Goal: Find specific page/section: Find specific page/section

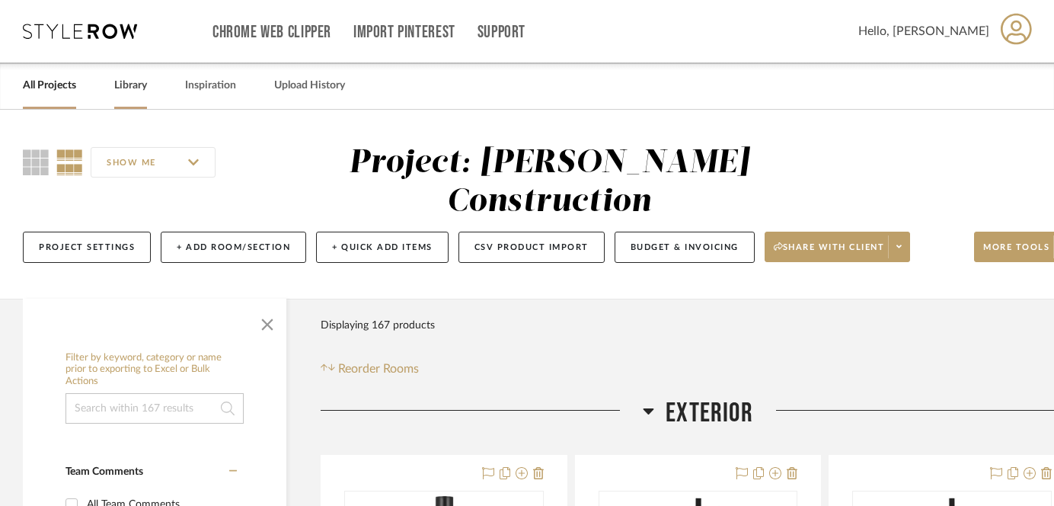
click at [136, 85] on link "Library" at bounding box center [130, 85] width 33 height 21
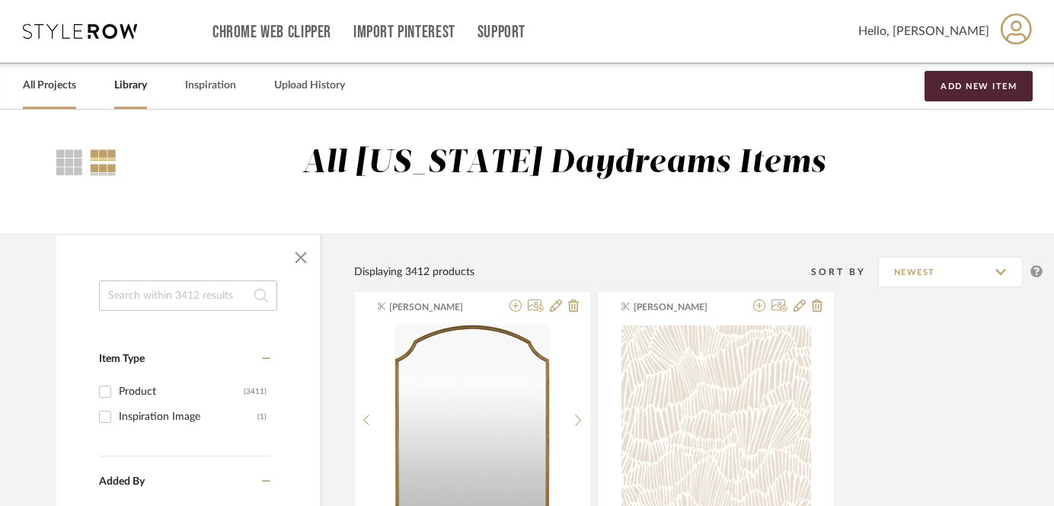
click at [60, 86] on link "All Projects" at bounding box center [49, 85] width 53 height 21
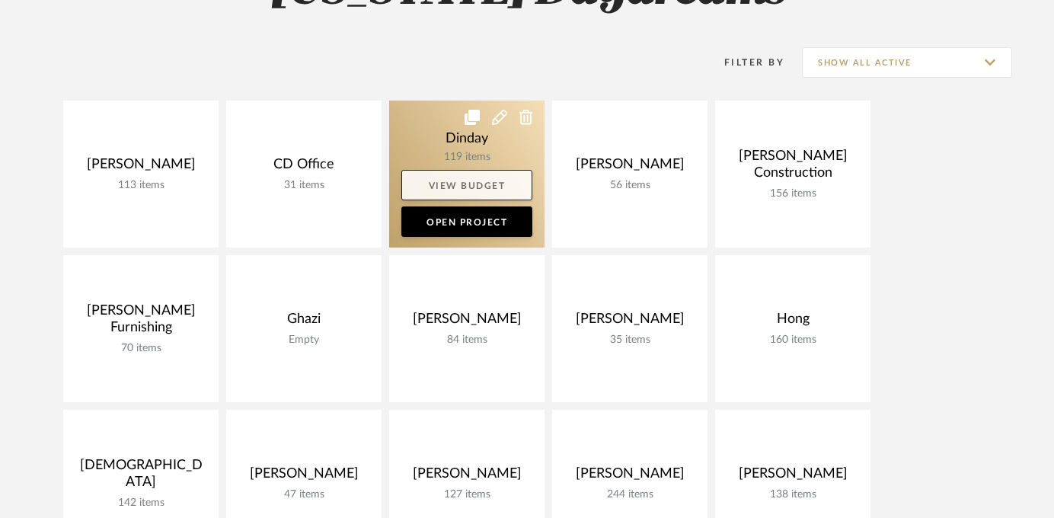
scroll to position [203, 0]
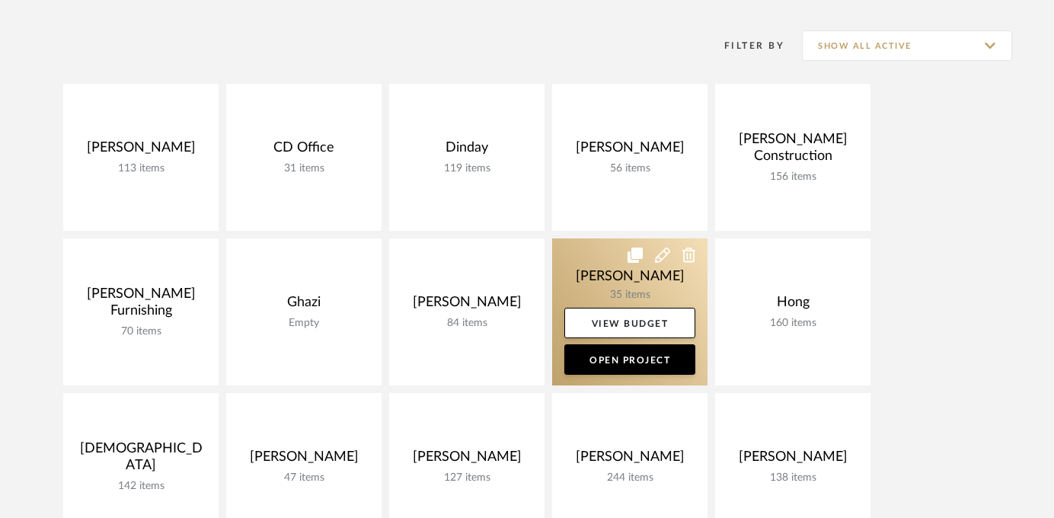
click at [652, 284] on link at bounding box center [629, 311] width 155 height 147
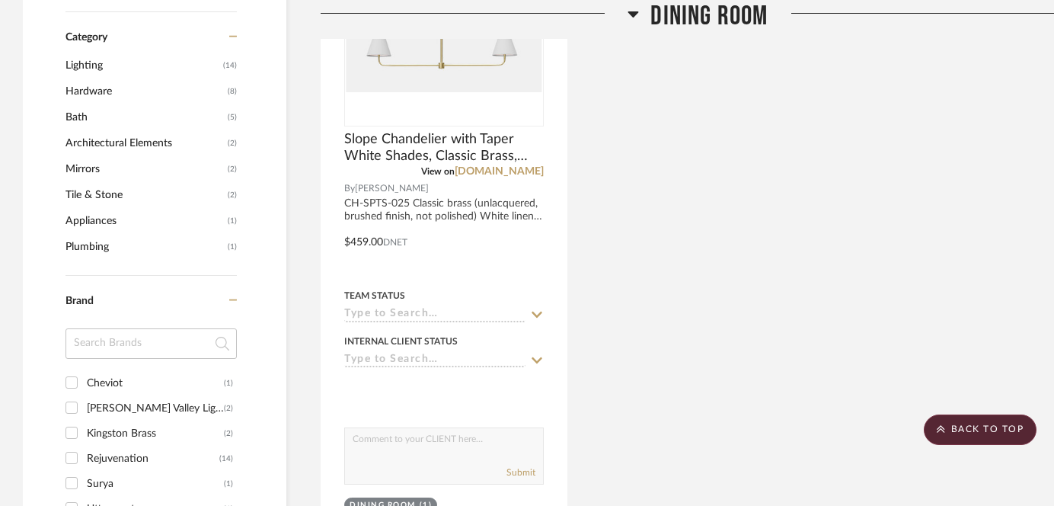
scroll to position [793, 0]
